Goal: Find specific page/section: Find specific page/section

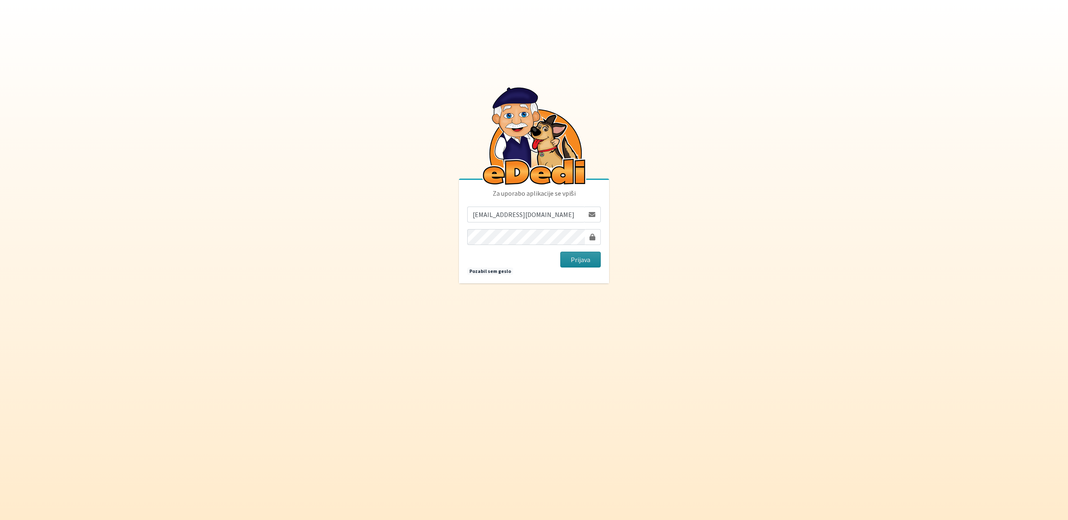
click at [580, 261] on button "Prijava" at bounding box center [580, 260] width 40 height 16
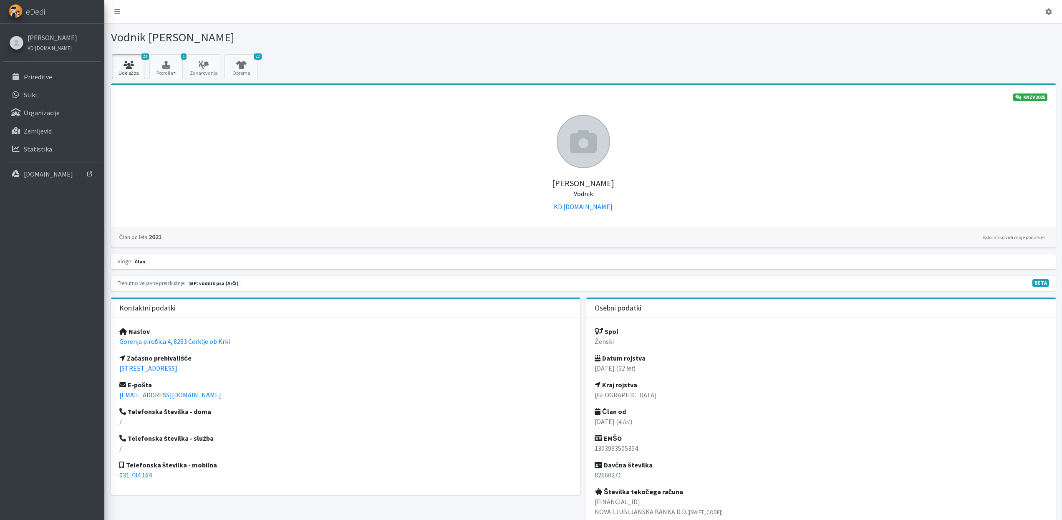
click at [128, 70] on link "23 Udeležba" at bounding box center [128, 66] width 33 height 25
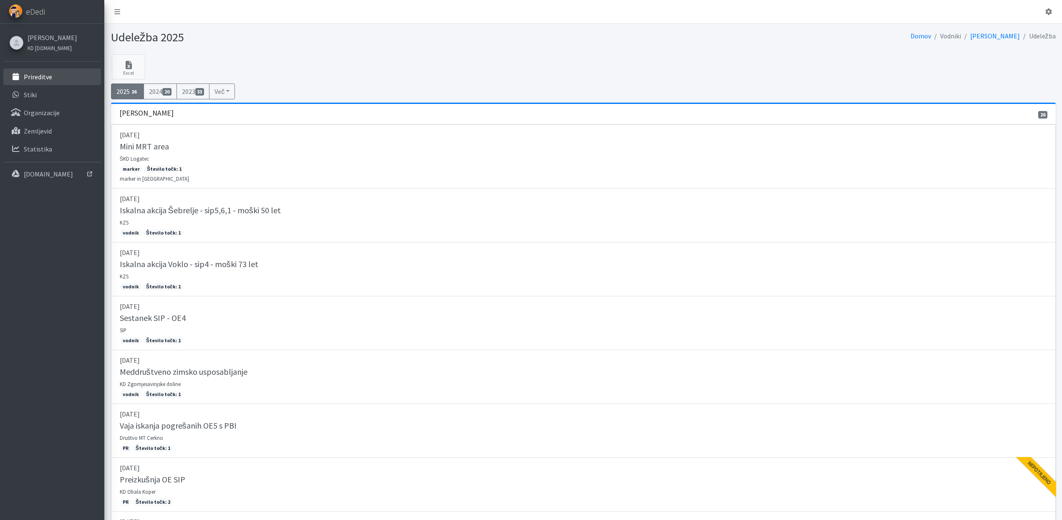
click at [47, 81] on p "Prireditve" at bounding box center [38, 77] width 28 height 8
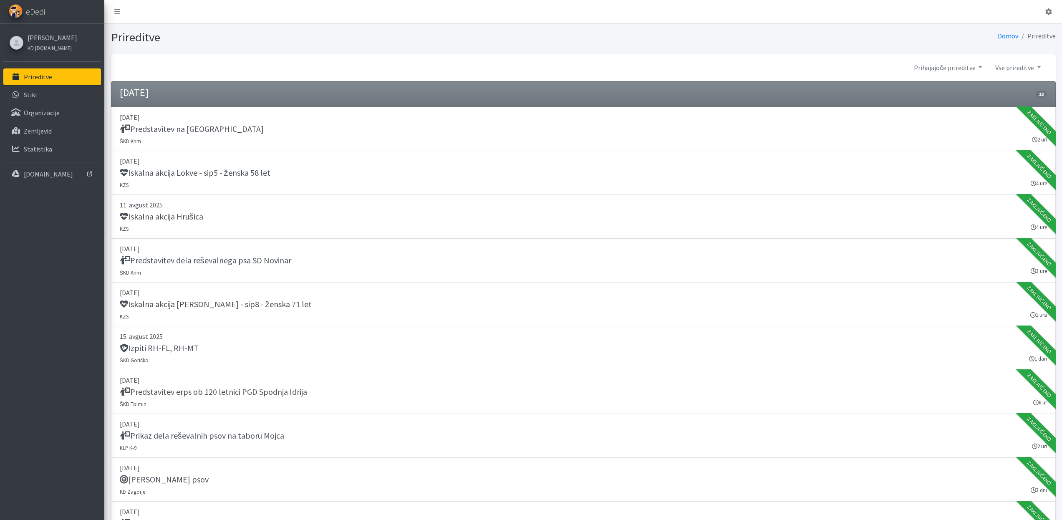
click at [15, 46] on icon at bounding box center [17, 43] width 8 height 6
click at [53, 36] on link "Sabina Stepan" at bounding box center [53, 38] width 50 height 10
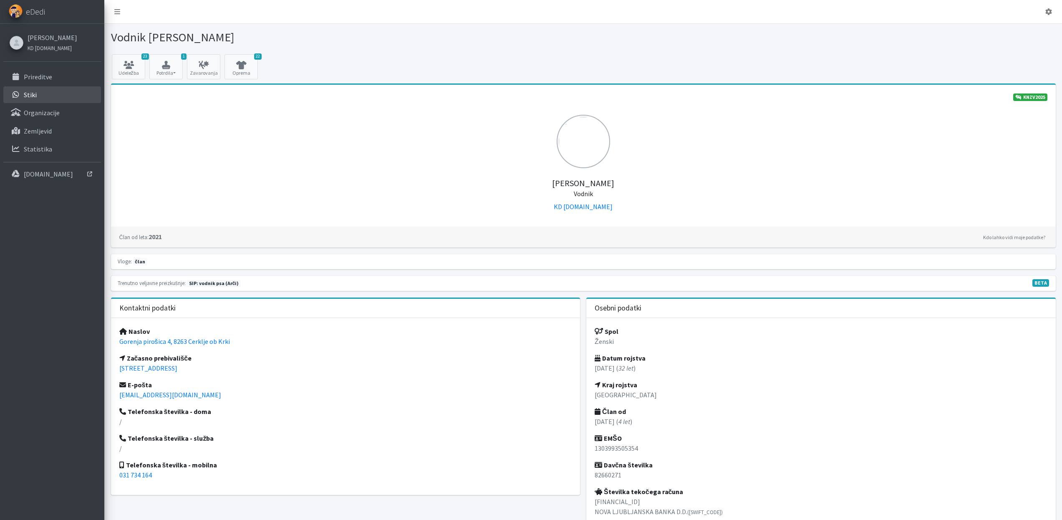
click at [30, 94] on p "Stiki" at bounding box center [30, 95] width 13 height 8
